Goal: Task Accomplishment & Management: Manage account settings

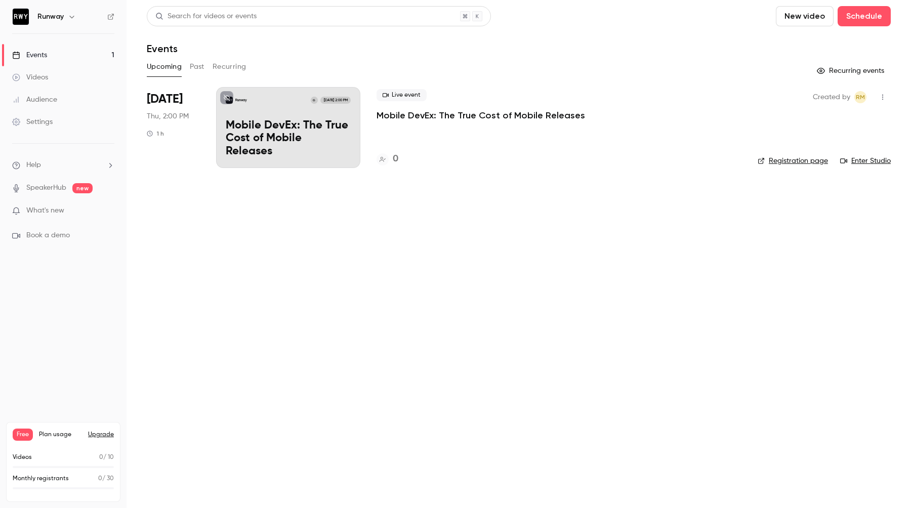
click at [327, 124] on div "Runway G [DATE] 2:00 PM Mobile DevEx: The True Cost of Mobile Releases" at bounding box center [288, 127] width 144 height 81
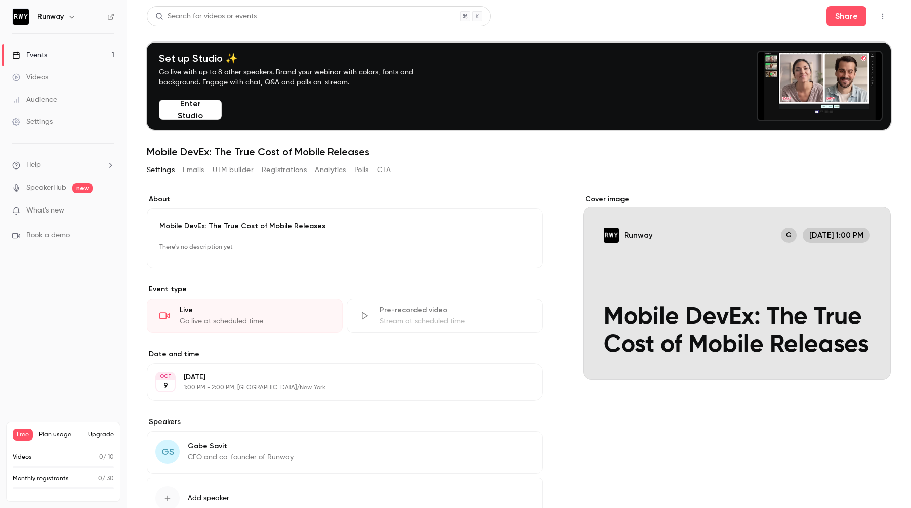
scroll to position [74, 0]
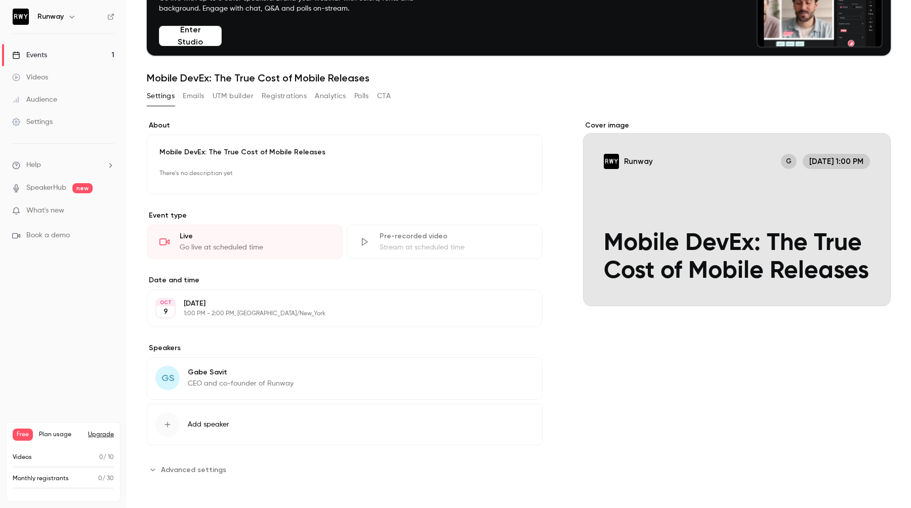
click at [245, 428] on button "Add speaker" at bounding box center [345, 424] width 396 height 41
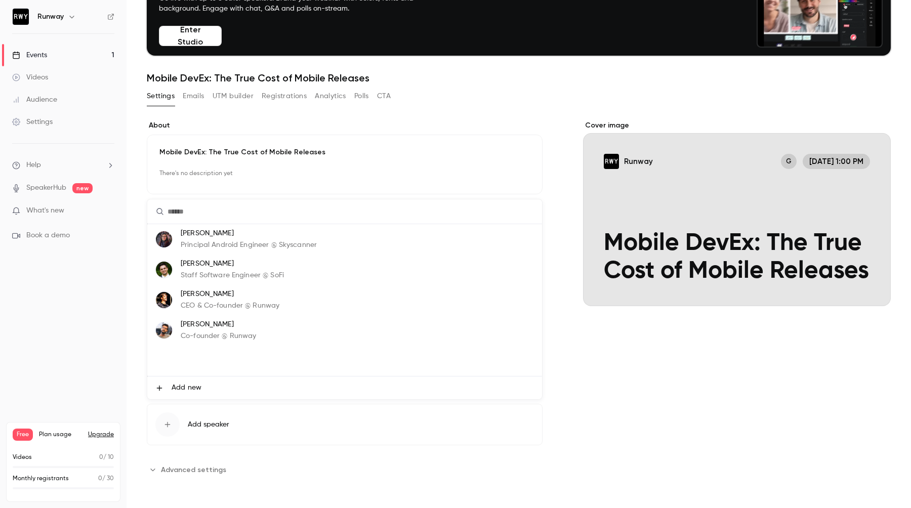
click at [195, 392] on span "Add new" at bounding box center [187, 388] width 30 height 11
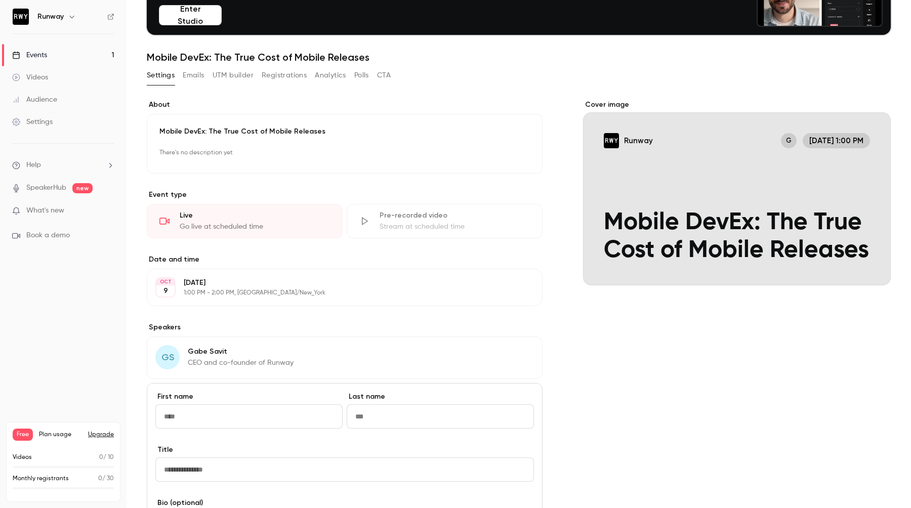
scroll to position [0, 0]
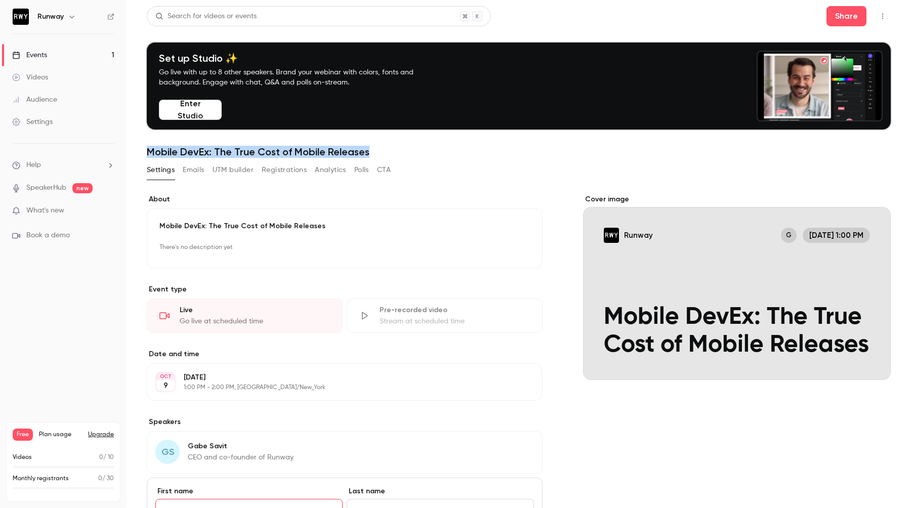
drag, startPoint x: 378, startPoint y: 150, endPoint x: 149, endPoint y: 152, distance: 229.3
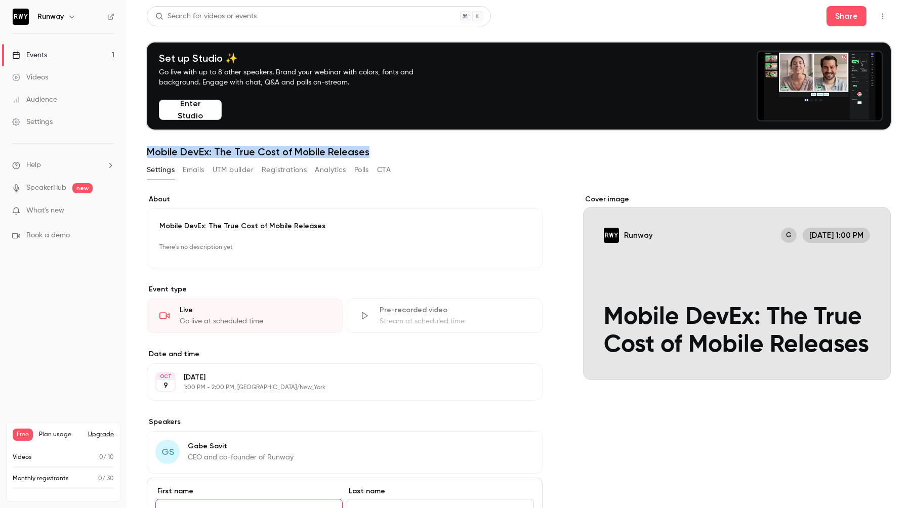
click at [149, 152] on h1 "Mobile DevEx: The True Cost of Mobile Releases" at bounding box center [519, 152] width 744 height 12
copy h1 "Mobile DevEx: The True Cost of Mobile Releases"
click at [339, 150] on h1 "Mobile DevEx: The True Cost of Mobile Releases" at bounding box center [519, 152] width 744 height 12
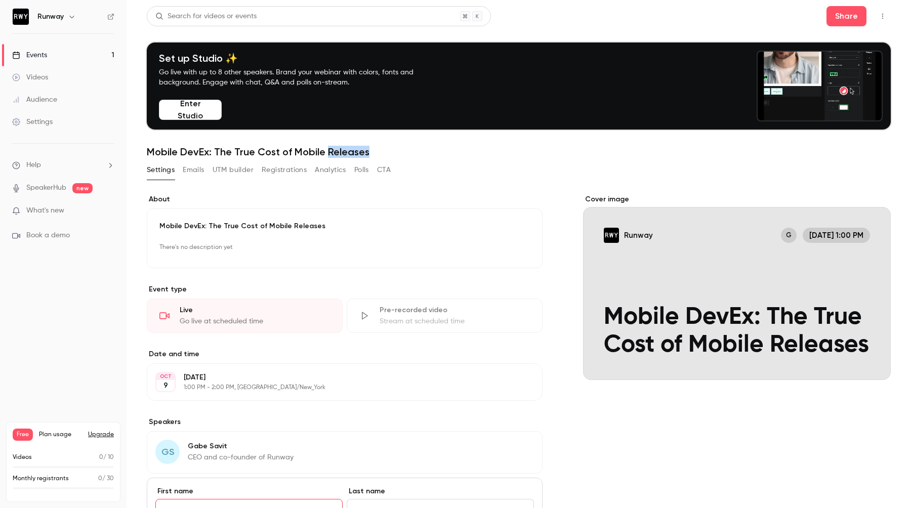
click at [339, 150] on h1 "Mobile DevEx: The True Cost of Mobile Releases" at bounding box center [519, 152] width 744 height 12
